Goal: Task Accomplishment & Management: Complete application form

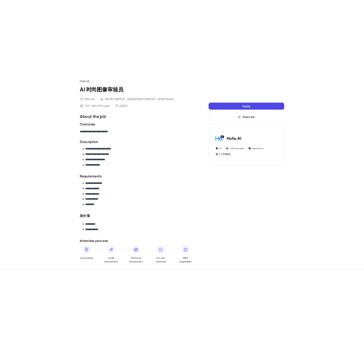
scroll to position [65, 0]
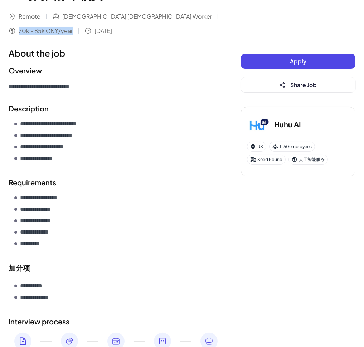
drag, startPoint x: 209, startPoint y: 15, endPoint x: 152, endPoint y: 16, distance: 57.3
click at [152, 16] on div "Remote [DEMOGRAPHIC_DATA] [DEMOGRAPHIC_DATA] Worker 70k - 85k CNY/year [DATE]" at bounding box center [118, 23] width 218 height 23
click at [129, 46] on div "**********" at bounding box center [118, 158] width 218 height 424
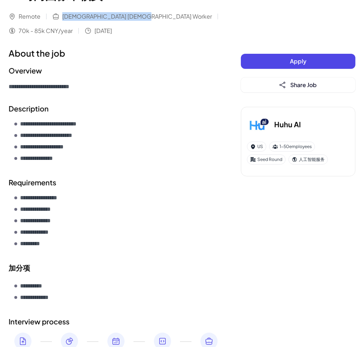
drag, startPoint x: 133, startPoint y: 14, endPoint x: 61, endPoint y: 16, distance: 71.7
click at [61, 16] on div "Remote [DEMOGRAPHIC_DATA] [DEMOGRAPHIC_DATA] Worker 70k - 85k CNY/year [DATE]" at bounding box center [118, 23] width 218 height 23
click at [95, 29] on span "[DATE]" at bounding box center [104, 31] width 18 height 9
drag, startPoint x: 42, startPoint y: 17, endPoint x: 19, endPoint y: 16, distance: 23.0
click at [19, 16] on div "Remote [DEMOGRAPHIC_DATA] [DEMOGRAPHIC_DATA] Worker 70k - 85k CNY/year [DATE]" at bounding box center [118, 23] width 218 height 23
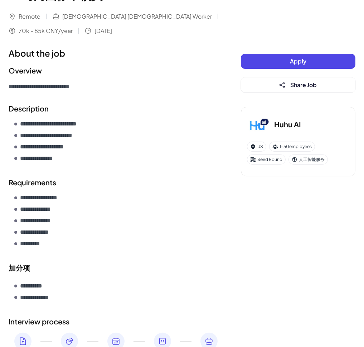
click at [154, 77] on section "**********" at bounding box center [118, 78] width 218 height 27
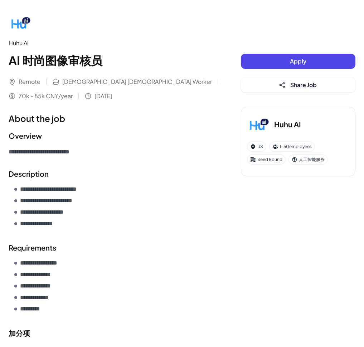
scroll to position [0, 0]
click at [300, 61] on span "Apply" at bounding box center [298, 61] width 16 height 8
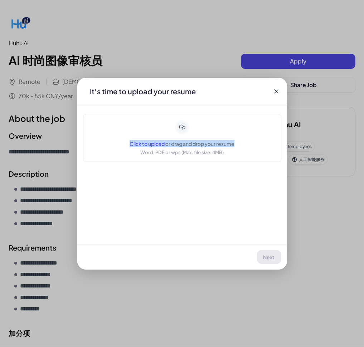
drag, startPoint x: 235, startPoint y: 143, endPoint x: 127, endPoint y: 142, distance: 107.5
click at [127, 142] on div "Click to upload or drag and drop your resume Word, PDF or wps (Max. file size: …" at bounding box center [182, 138] width 181 height 36
click at [246, 144] on div "Click to upload or drag and drop your resume Word, PDF or wps (Max. file size: …" at bounding box center [182, 138] width 181 height 36
drag, startPoint x: 240, startPoint y: 144, endPoint x: 130, endPoint y: 144, distance: 110.4
click at [130, 144] on div "Click to upload or drag and drop your resume Word, PDF or wps (Max. file size: …" at bounding box center [182, 138] width 181 height 36
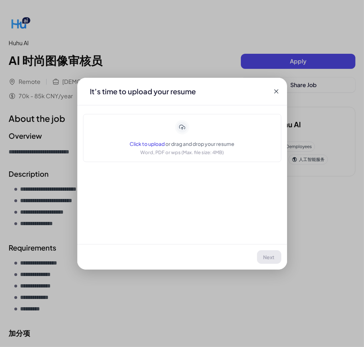
click at [271, 94] on div "It’s time to upload your resume" at bounding box center [182, 91] width 210 height 27
click at [274, 90] on icon at bounding box center [276, 91] width 7 height 7
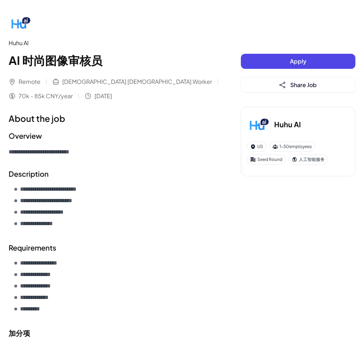
click at [97, 342] on div "**********" at bounding box center [118, 349] width 218 height 42
